Goal: Information Seeking & Learning: Learn about a topic

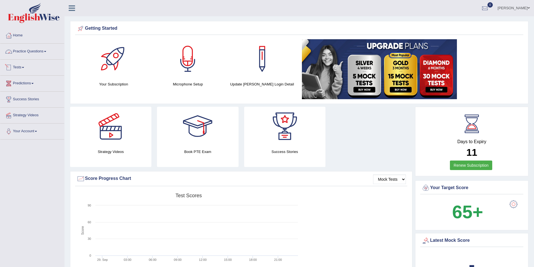
click at [47, 51] on link "Practice Questions" at bounding box center [32, 51] width 64 height 14
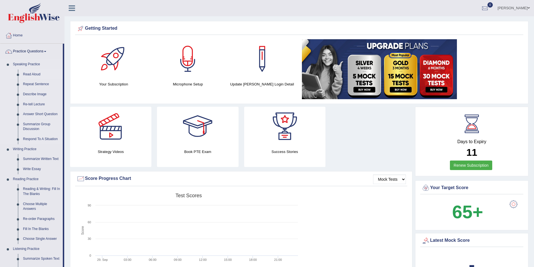
click at [32, 74] on link "Read Aloud" at bounding box center [41, 74] width 42 height 10
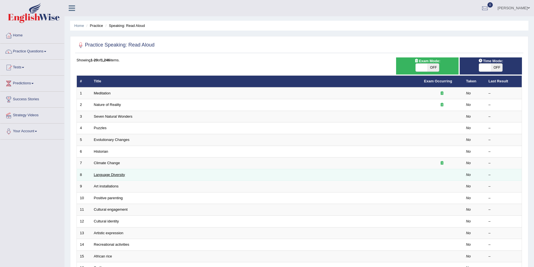
click at [117, 176] on link "Language Diversity" at bounding box center [109, 175] width 31 height 4
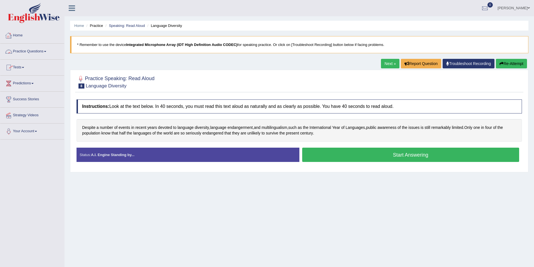
click at [16, 34] on link "Home" at bounding box center [32, 35] width 64 height 14
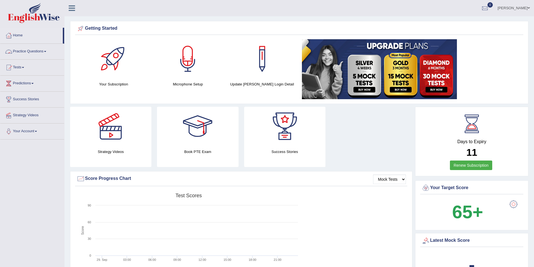
click at [41, 51] on link "Practice Questions" at bounding box center [32, 51] width 64 height 14
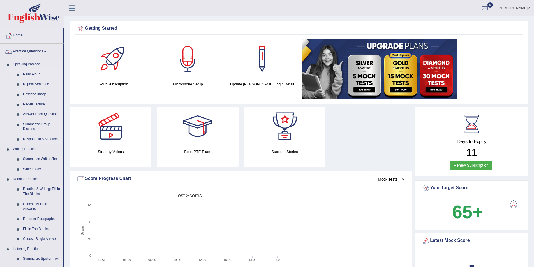
click at [32, 72] on link "Read Aloud" at bounding box center [41, 74] width 42 height 10
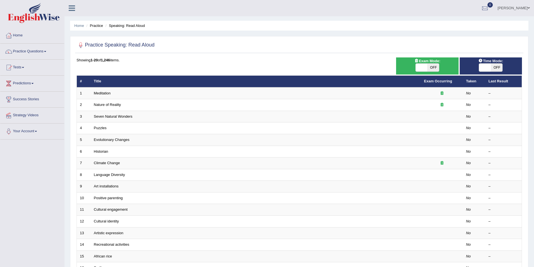
click at [430, 68] on span "OFF" at bounding box center [433, 68] width 12 height 8
checkbox input "true"
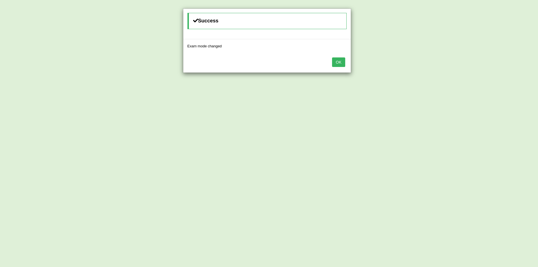
click at [342, 65] on button "OK" at bounding box center [338, 62] width 13 height 10
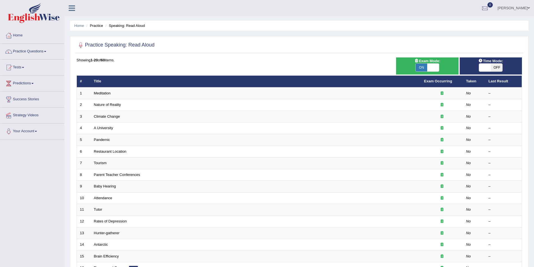
click at [495, 65] on span "OFF" at bounding box center [497, 68] width 12 height 8
checkbox input "true"
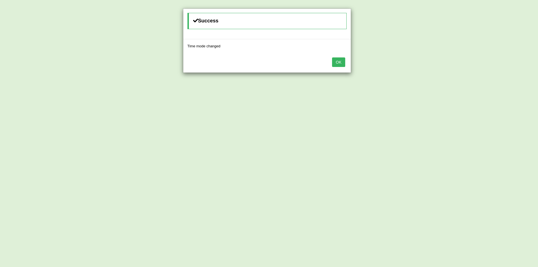
click at [339, 62] on button "OK" at bounding box center [338, 62] width 13 height 10
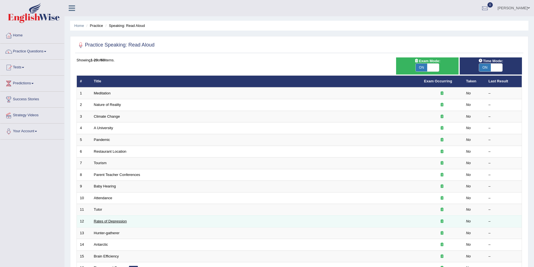
click at [107, 221] on link "Rates of Depression" at bounding box center [110, 221] width 33 height 4
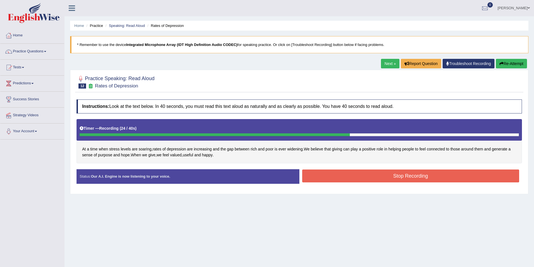
click at [417, 175] on button "Stop Recording" at bounding box center [410, 175] width 217 height 13
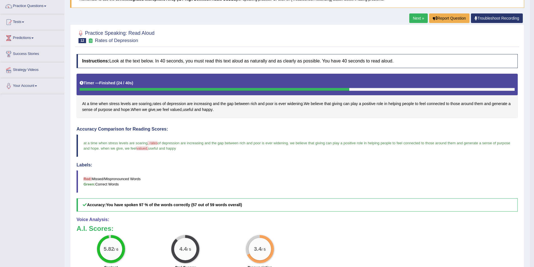
scroll to position [45, 0]
click at [416, 17] on link "Next »" at bounding box center [418, 19] width 18 height 10
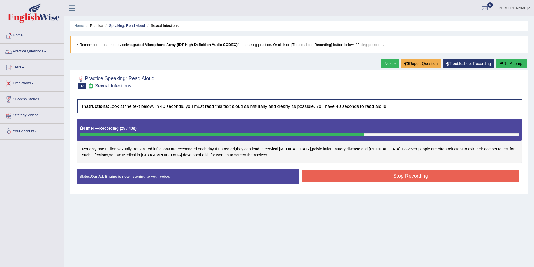
click at [401, 178] on button "Stop Recording" at bounding box center [410, 175] width 217 height 13
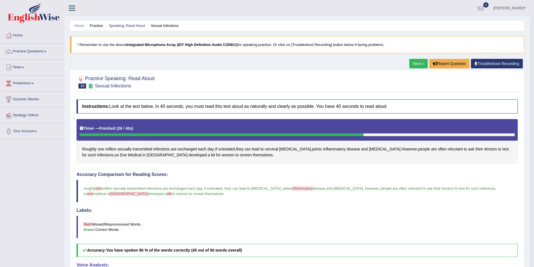
click at [44, 50] on link "Practice Questions" at bounding box center [32, 51] width 64 height 14
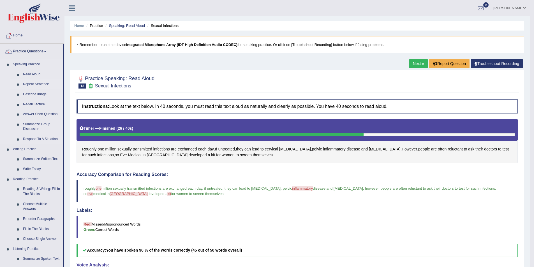
click at [34, 83] on link "Repeat Sentence" at bounding box center [41, 84] width 42 height 10
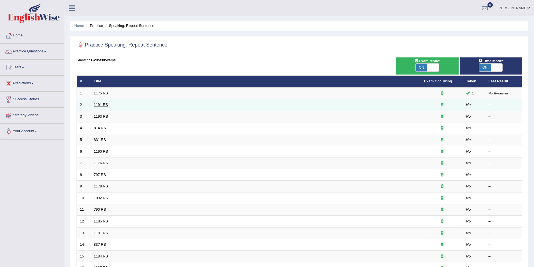
click at [95, 105] on link "1191 RS" at bounding box center [101, 105] width 14 height 4
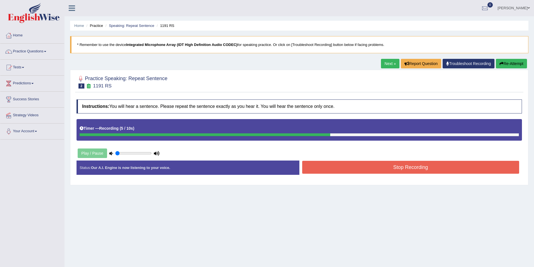
click at [394, 171] on button "Stop Recording" at bounding box center [410, 167] width 217 height 13
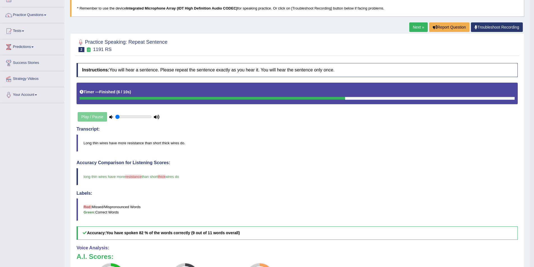
scroll to position [36, 0]
click at [449, 25] on button "Report Question" at bounding box center [449, 28] width 40 height 10
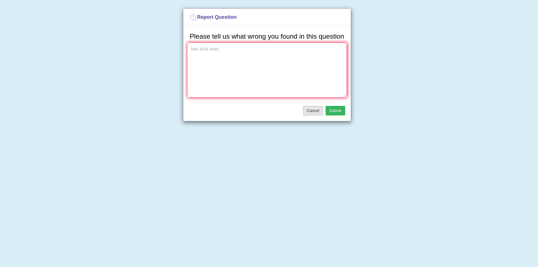
click at [312, 113] on button "Cancel" at bounding box center [313, 111] width 20 height 10
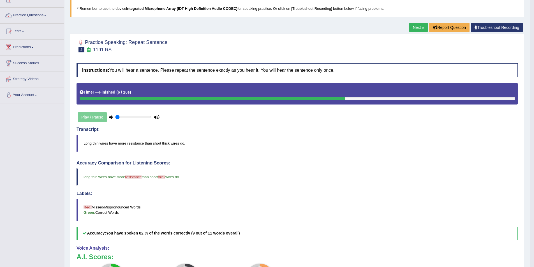
click at [417, 28] on link "Next »" at bounding box center [418, 28] width 18 height 10
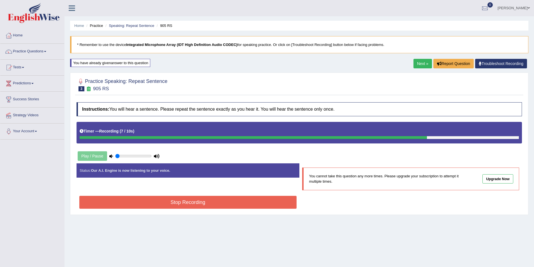
click at [268, 202] on button "Stop Recording" at bounding box center [187, 202] width 217 height 13
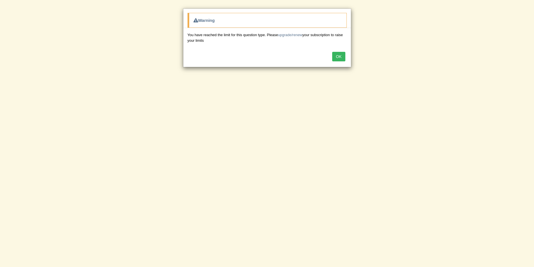
click at [340, 54] on button "OK" at bounding box center [338, 57] width 13 height 10
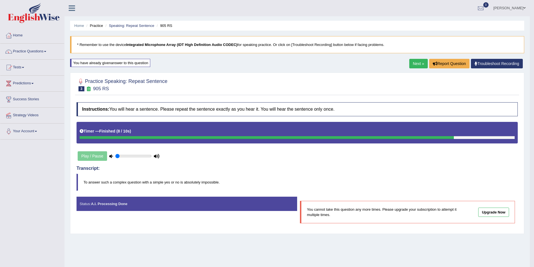
click at [101, 157] on div "Play / Pause" at bounding box center [118, 156] width 84 height 14
click at [94, 157] on div "Play / Pause" at bounding box center [118, 156] width 84 height 14
click at [418, 64] on link "Next »" at bounding box center [418, 64] width 18 height 10
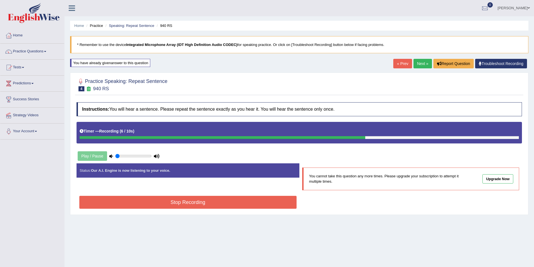
click at [196, 205] on button "Stop Recording" at bounding box center [187, 202] width 217 height 13
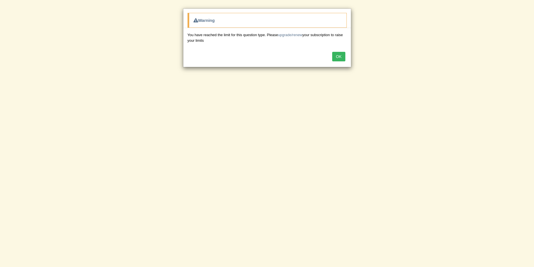
click at [331, 57] on div "OK" at bounding box center [267, 57] width 168 height 20
click at [336, 57] on button "OK" at bounding box center [338, 57] width 13 height 10
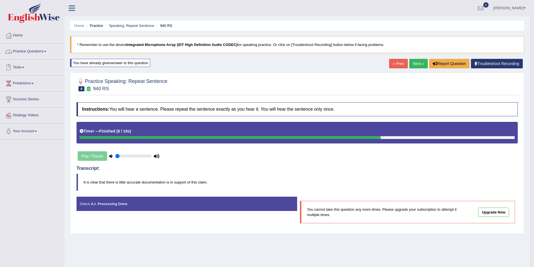
click at [45, 50] on link "Practice Questions" at bounding box center [32, 51] width 64 height 14
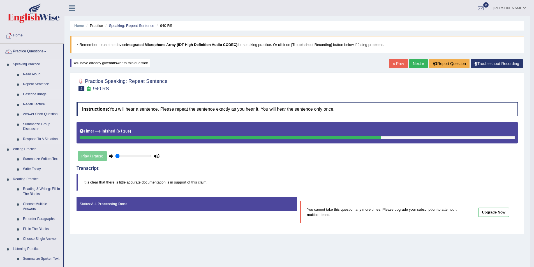
click at [33, 92] on link "Describe Image" at bounding box center [41, 94] width 42 height 10
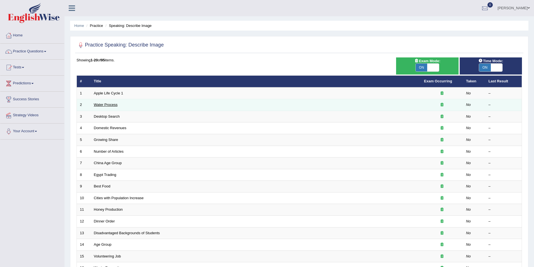
click at [104, 107] on link "Water Process" at bounding box center [106, 105] width 24 height 4
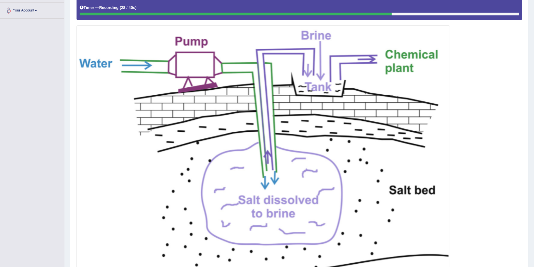
scroll to position [175, 0]
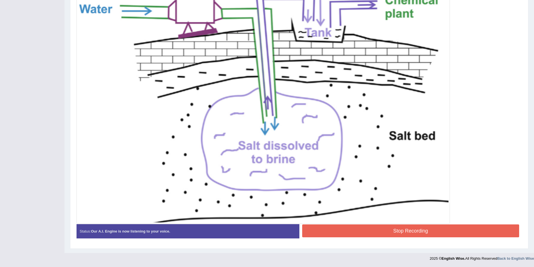
click at [405, 230] on button "Stop Recording" at bounding box center [410, 230] width 217 height 13
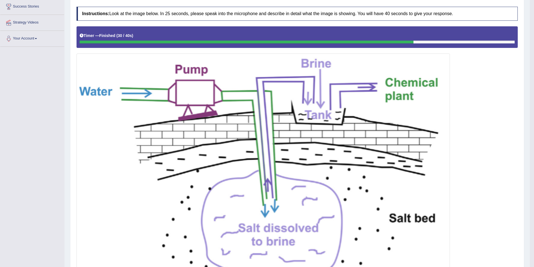
scroll to position [37, 0]
